Goal: Transaction & Acquisition: Obtain resource

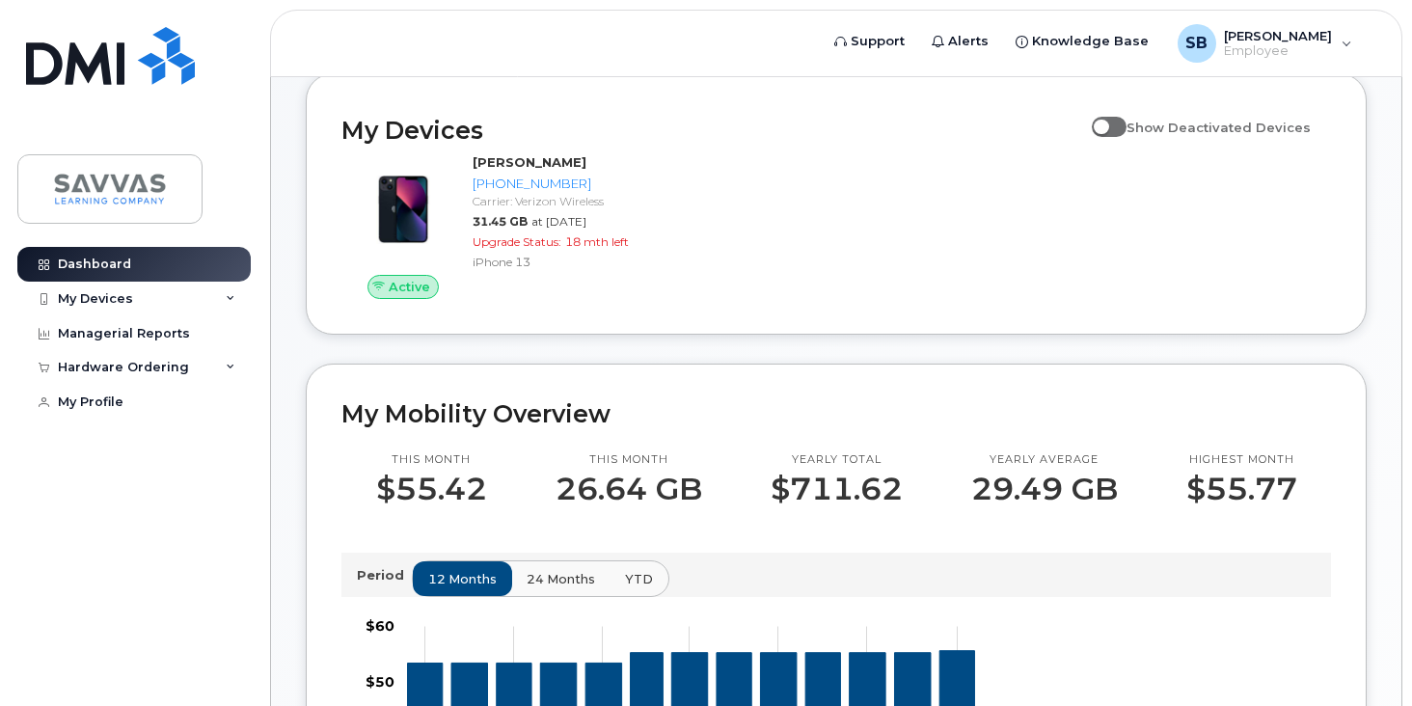
scroll to position [196, 0]
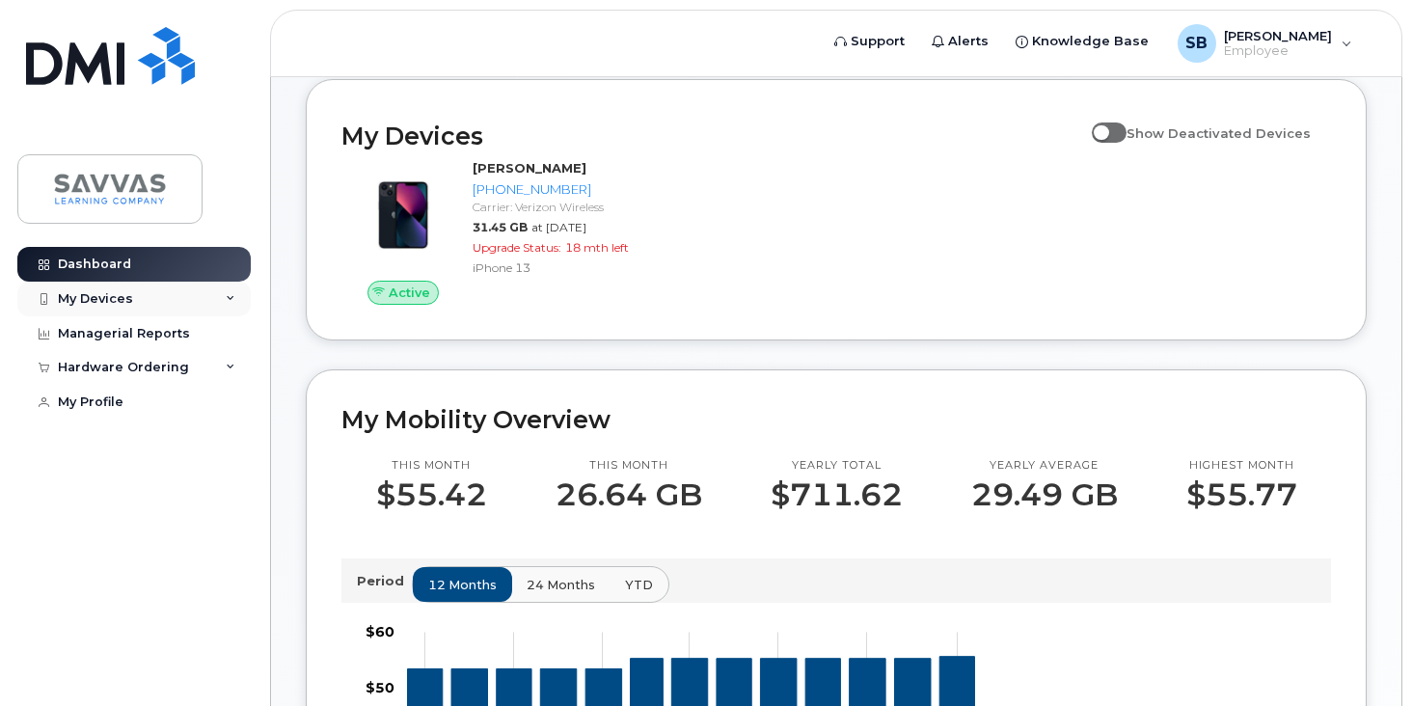
click at [110, 295] on div "My Devices" at bounding box center [95, 298] width 75 height 15
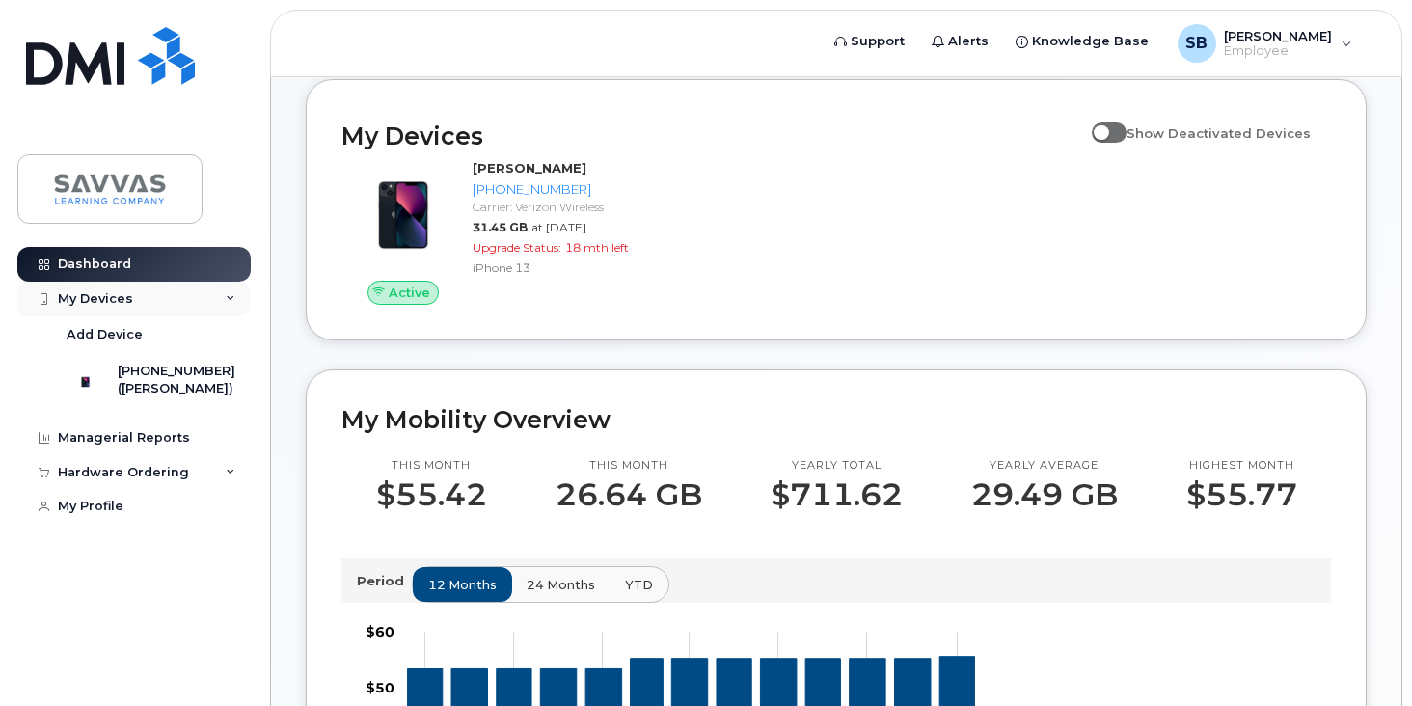
click at [110, 295] on div "My Devices" at bounding box center [95, 298] width 75 height 15
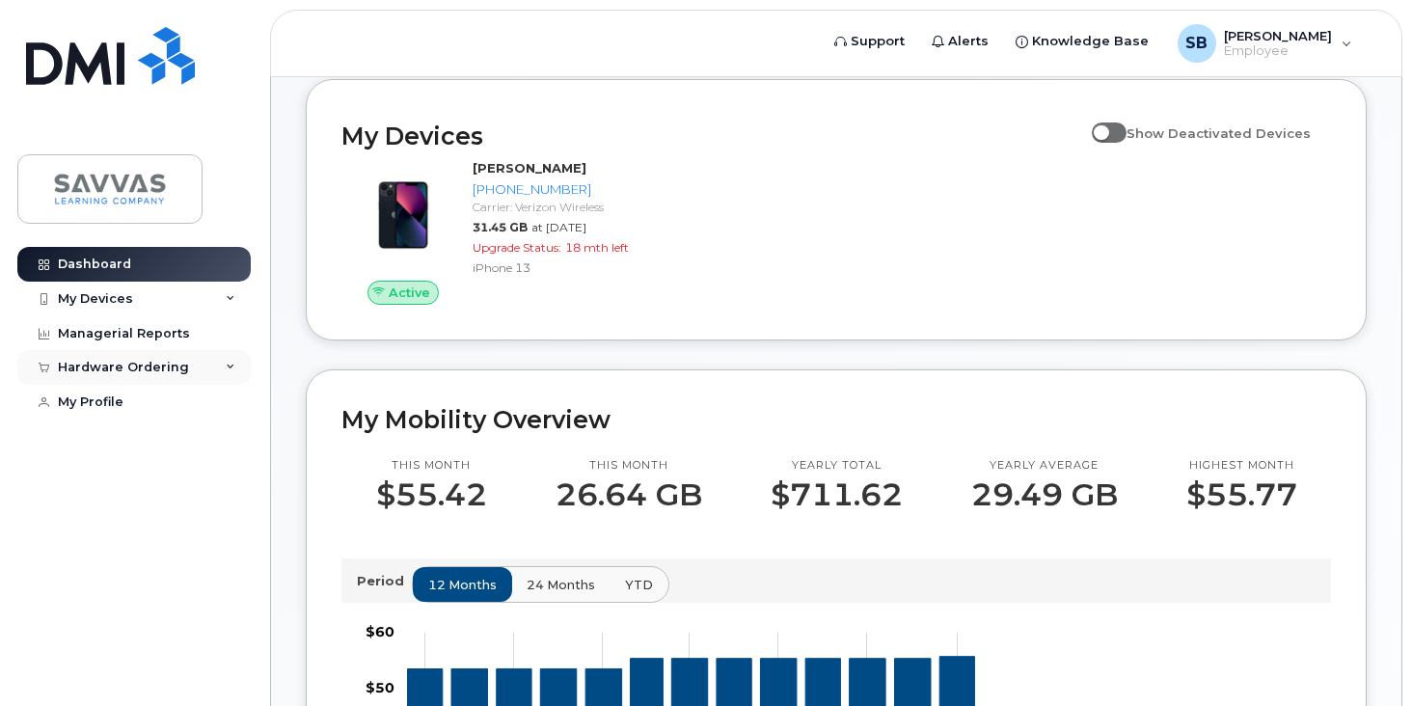
click at [132, 372] on div "Hardware Ordering" at bounding box center [123, 367] width 131 height 15
click at [120, 444] on div "New Order" at bounding box center [103, 439] width 73 height 17
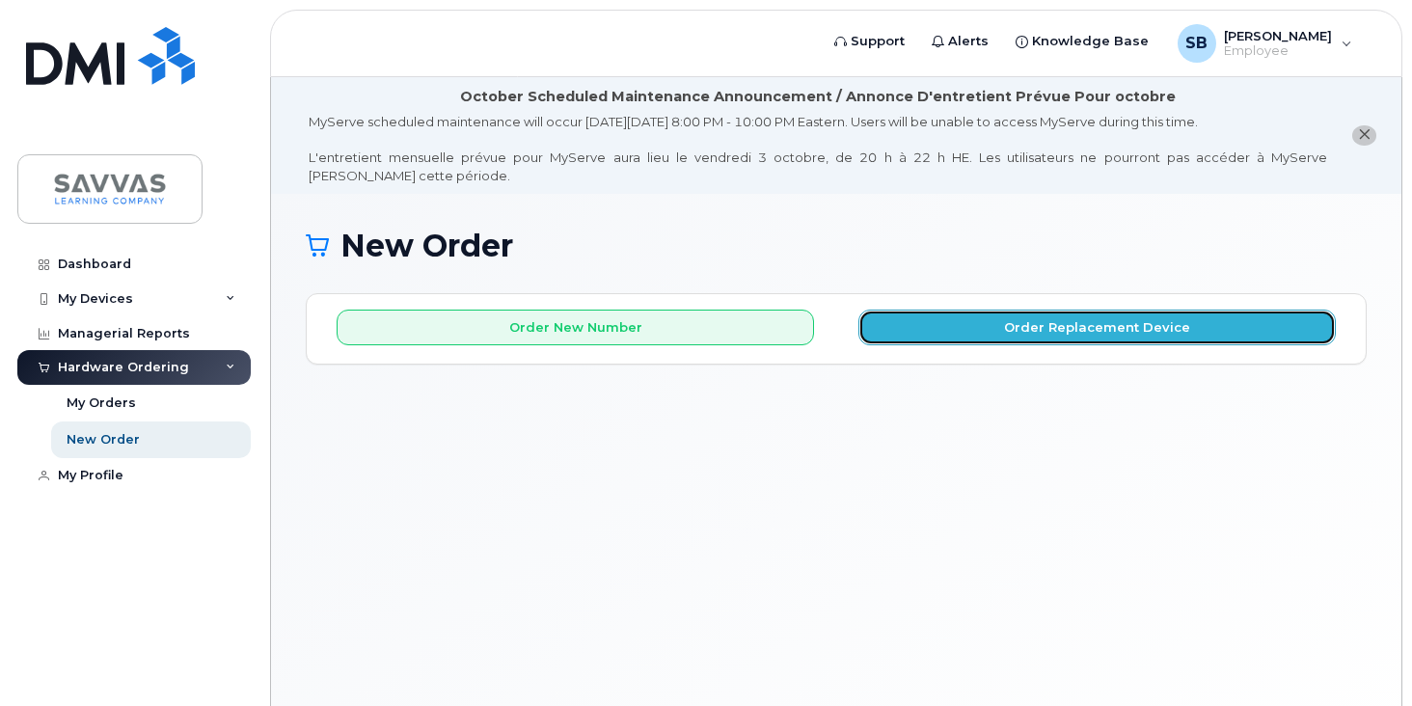
click at [1043, 330] on button "Order Replacement Device" at bounding box center [1096, 328] width 477 height 36
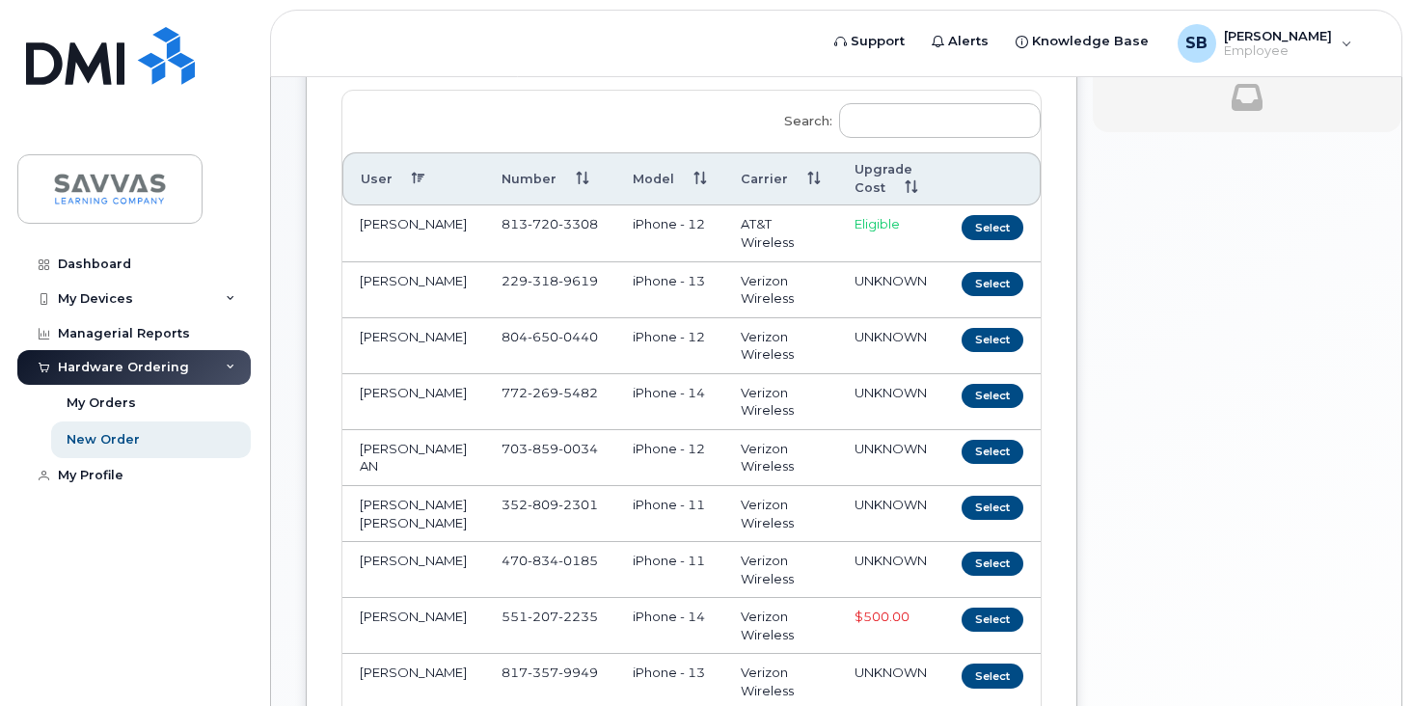
scroll to position [508, 0]
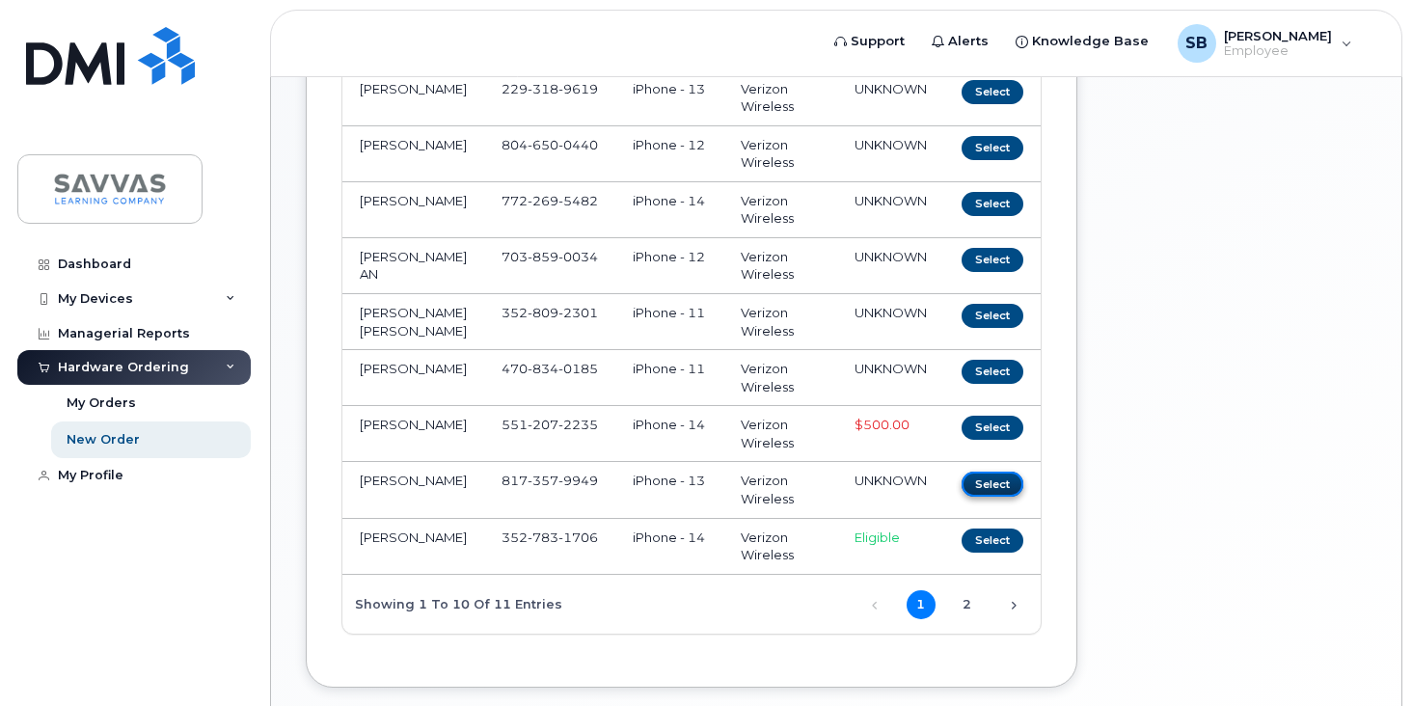
click at [961, 496] on button "Select" at bounding box center [992, 484] width 62 height 24
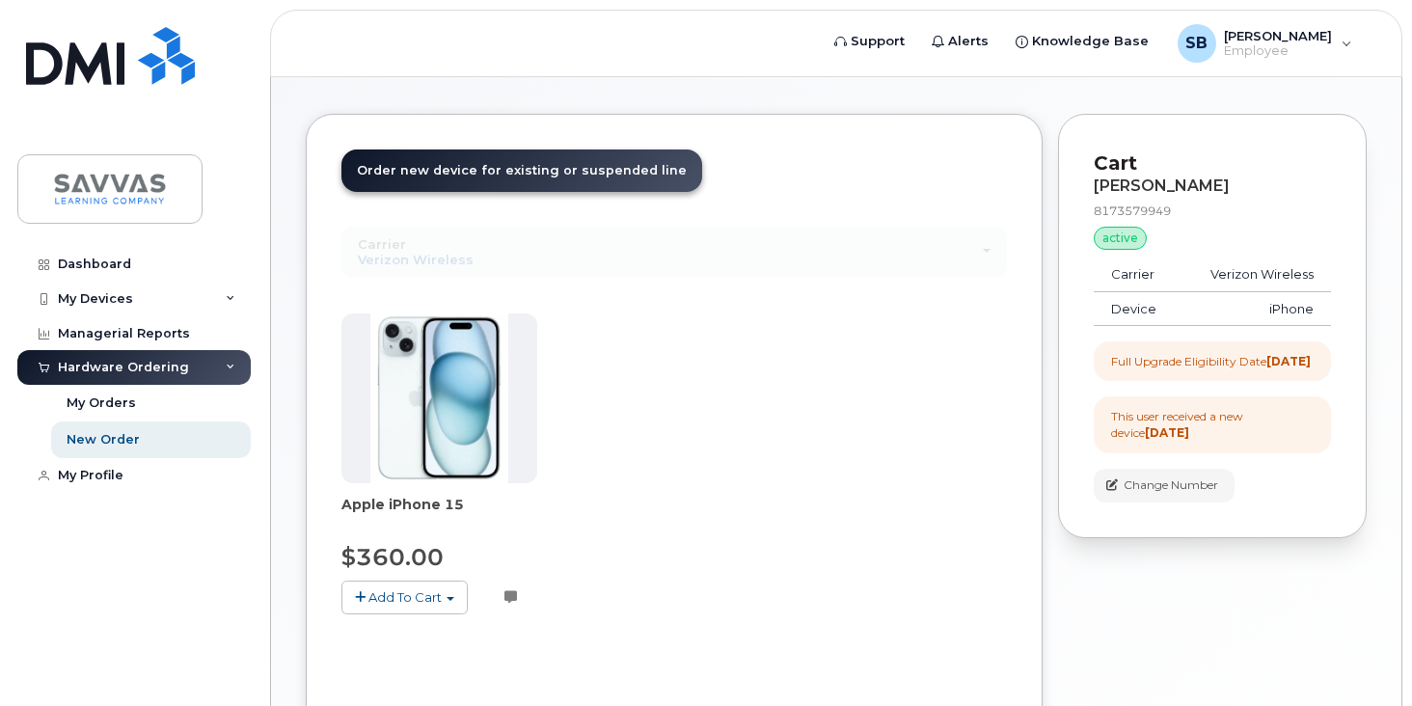
scroll to position [153, 0]
